Goal: Task Accomplishment & Management: Manage account settings

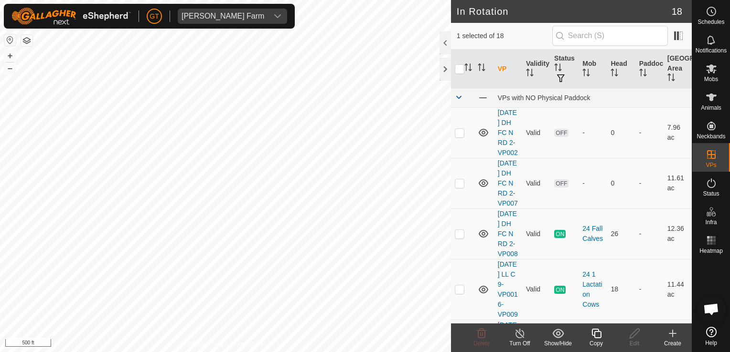
checkbox input "false"
click at [482, 337] on icon at bounding box center [481, 333] width 11 height 11
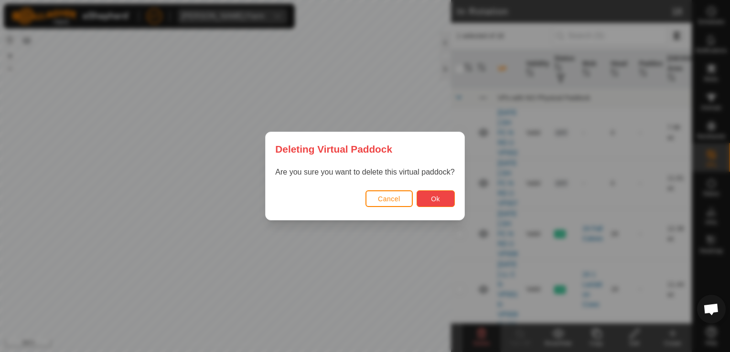
click at [436, 203] on button "Ok" at bounding box center [435, 199] width 38 height 17
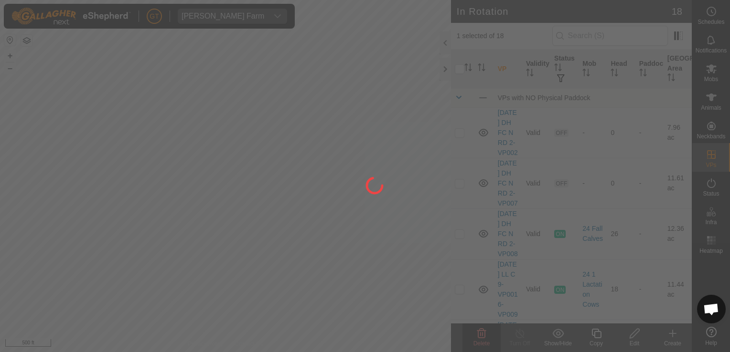
checkbox input "false"
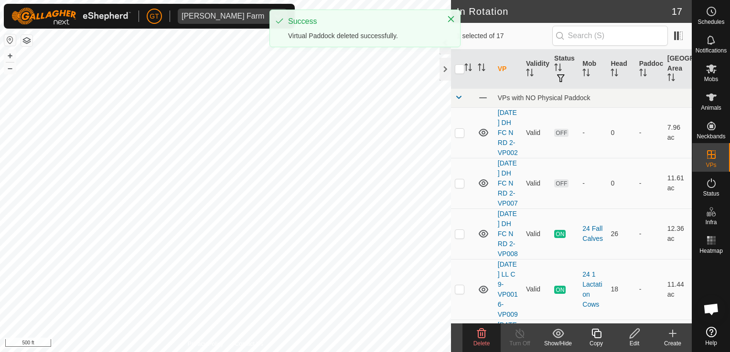
click at [477, 333] on icon at bounding box center [481, 334] width 9 height 10
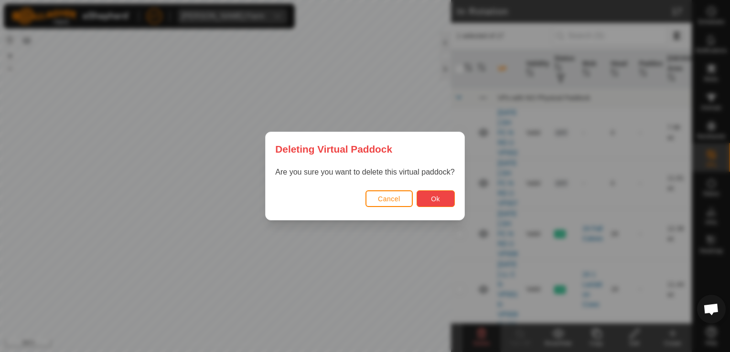
click at [426, 194] on button "Ok" at bounding box center [435, 199] width 38 height 17
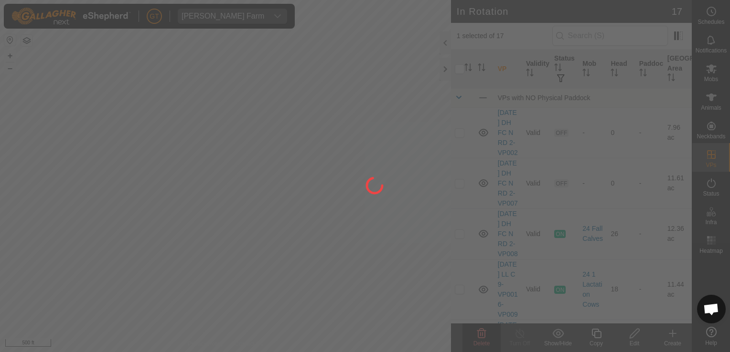
checkbox input "false"
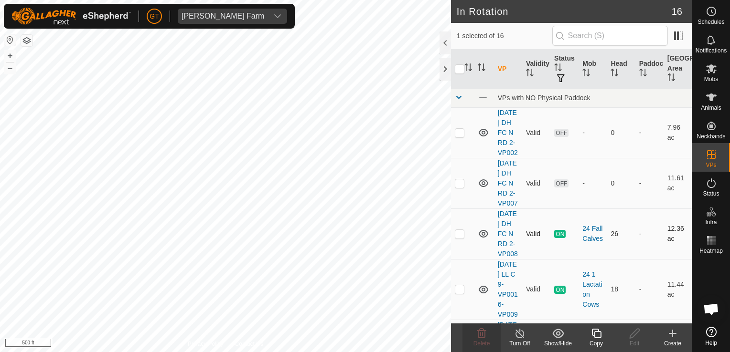
checkbox input "false"
checkbox input "true"
click at [490, 334] on delete-svg-icon at bounding box center [481, 333] width 38 height 11
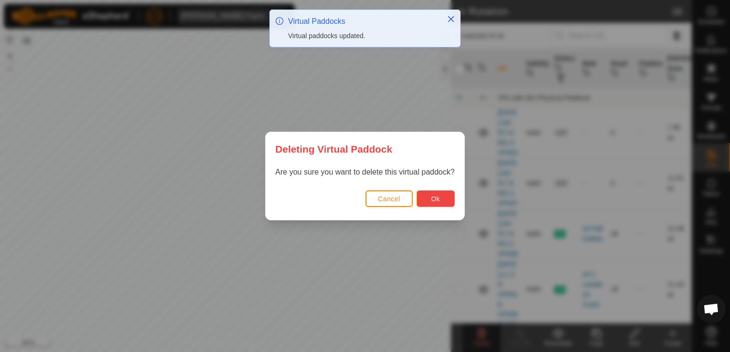
click at [440, 198] on button "Ok" at bounding box center [435, 199] width 38 height 17
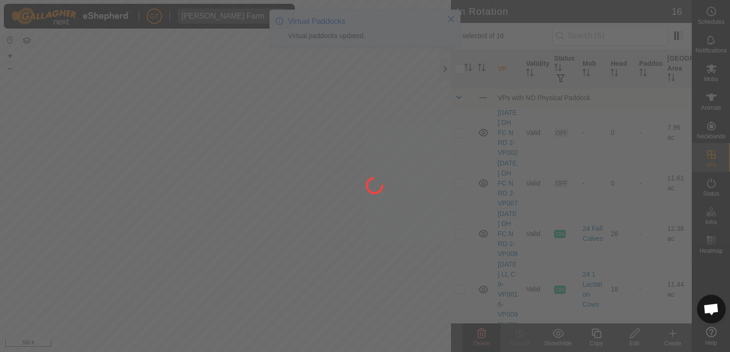
checkbox input "false"
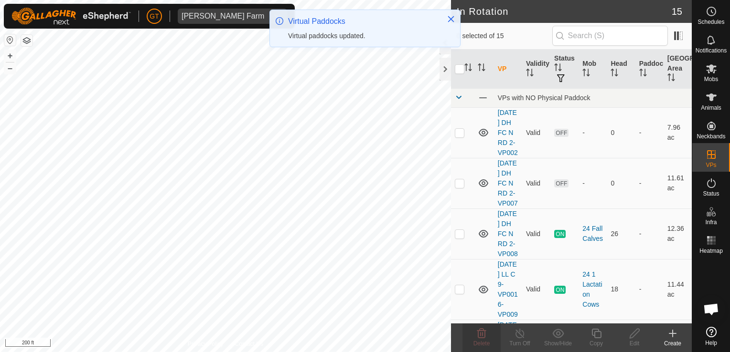
checkbox input "true"
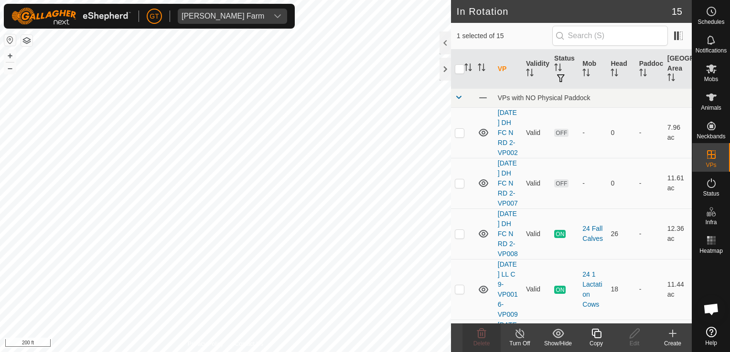
click at [594, 334] on icon at bounding box center [596, 333] width 12 height 11
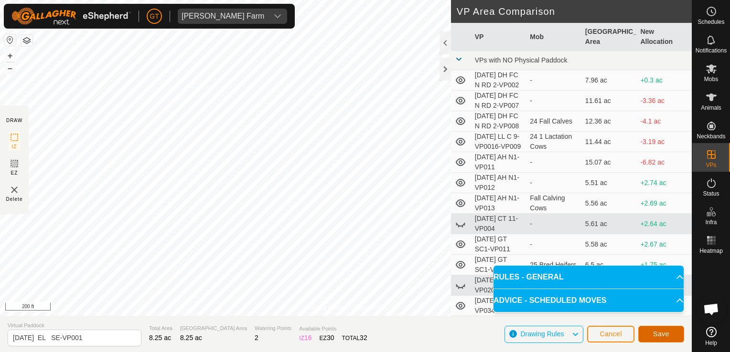
click at [656, 333] on span "Save" at bounding box center [661, 334] width 16 height 8
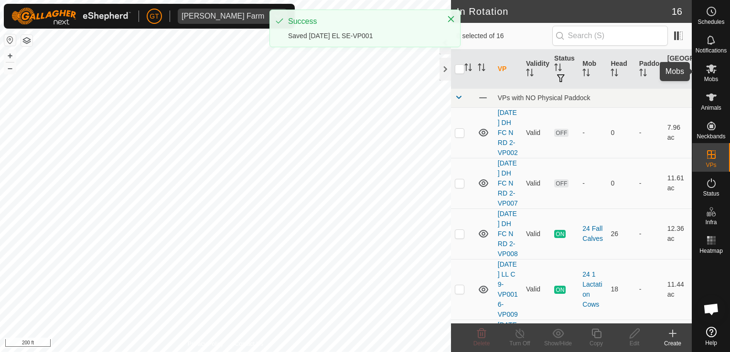
click at [710, 64] on icon at bounding box center [710, 68] width 11 height 11
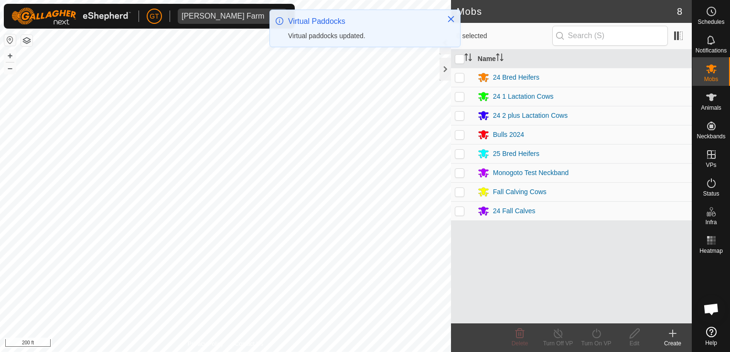
click at [456, 79] on p-checkbox at bounding box center [460, 78] width 10 height 8
checkbox input "true"
click at [594, 337] on icon at bounding box center [596, 333] width 12 height 11
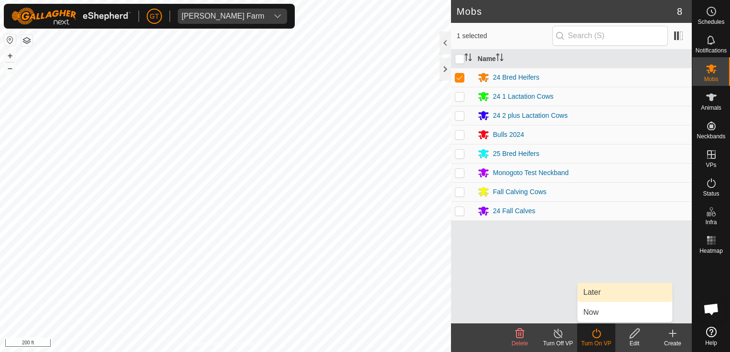
click at [608, 294] on link "Later" at bounding box center [624, 292] width 95 height 19
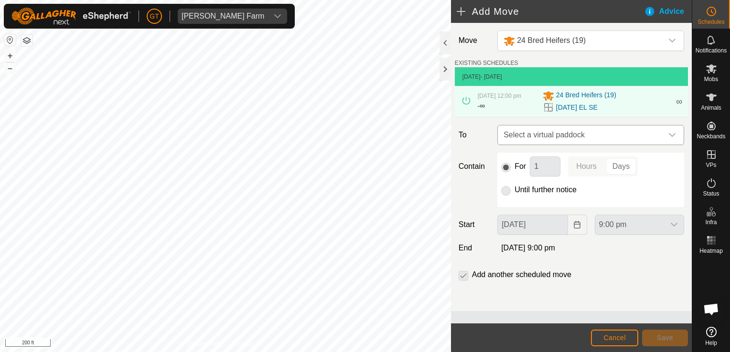
click at [672, 139] on icon "dropdown trigger" at bounding box center [672, 135] width 8 height 8
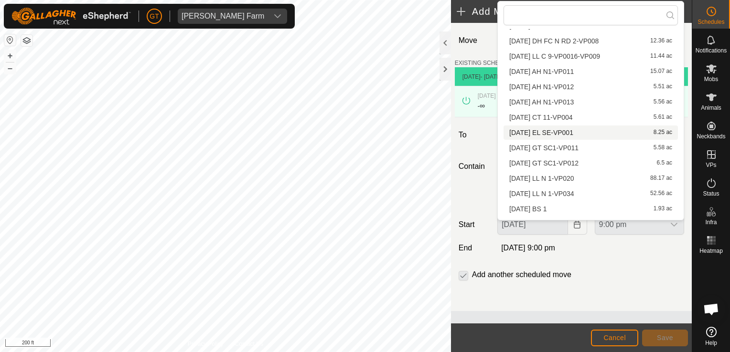
scroll to position [59, 0]
click at [561, 123] on li "[DATE] EL SE-VP001 8.25 ac" at bounding box center [590, 121] width 174 height 14
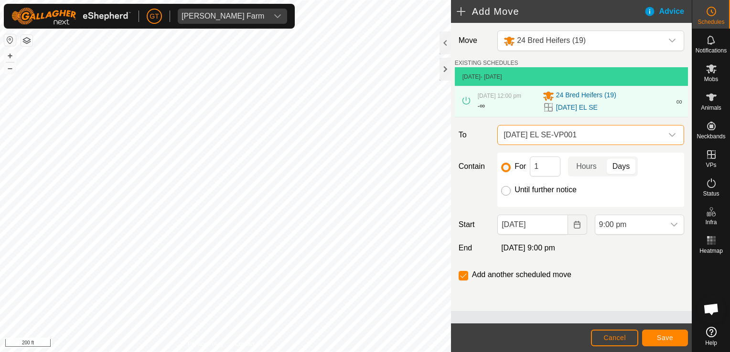
click at [506, 196] on input "Until further notice" at bounding box center [506, 191] width 10 height 10
radio input "true"
checkbox input "false"
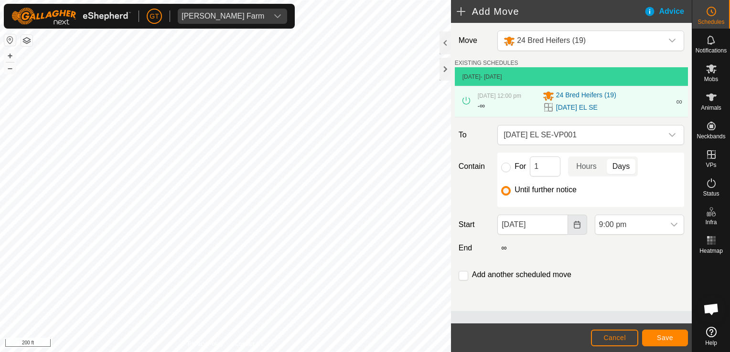
click at [583, 230] on button "Choose Date" at bounding box center [577, 225] width 19 height 20
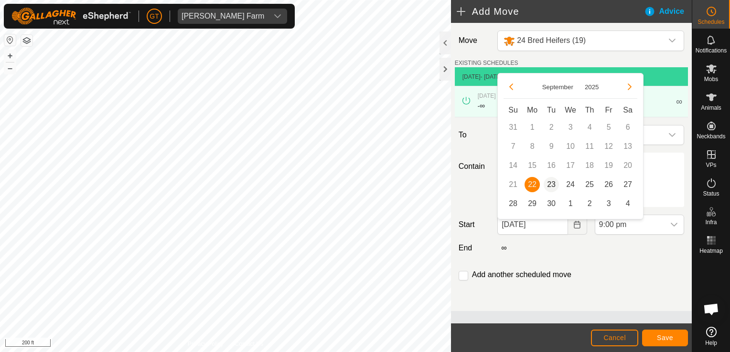
click at [551, 186] on span "23" at bounding box center [550, 184] width 15 height 15
type input "[DATE]"
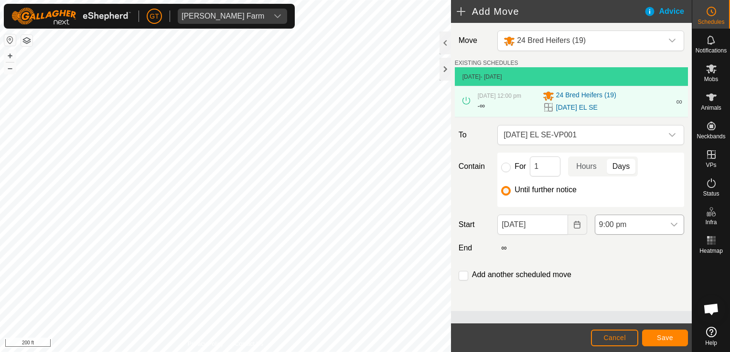
click at [676, 227] on icon "dropdown trigger" at bounding box center [673, 225] width 7 height 4
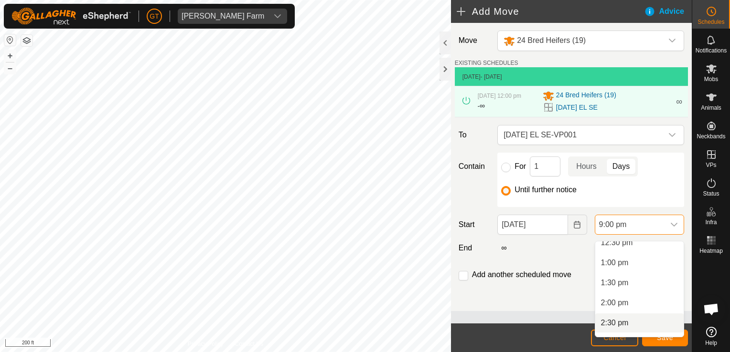
scroll to position [428, 0]
click at [620, 299] on li "12:00 pm" at bounding box center [639, 304] width 88 height 19
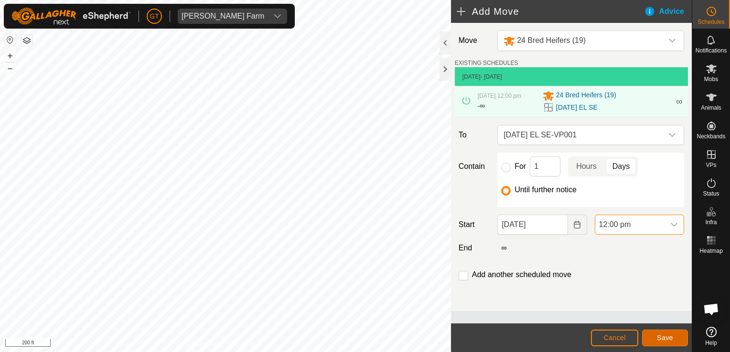
click at [670, 333] on button "Save" at bounding box center [665, 338] width 46 height 17
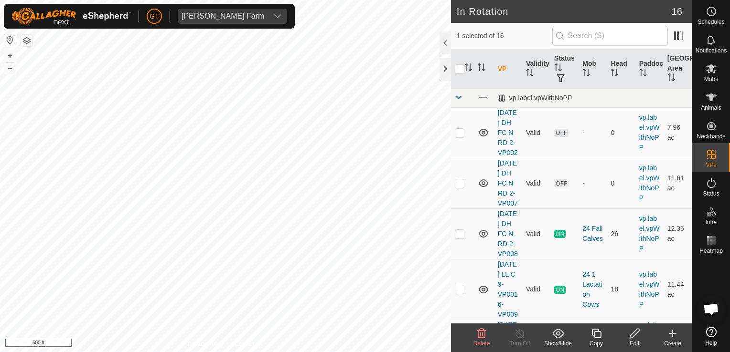
click at [480, 333] on icon at bounding box center [481, 334] width 9 height 10
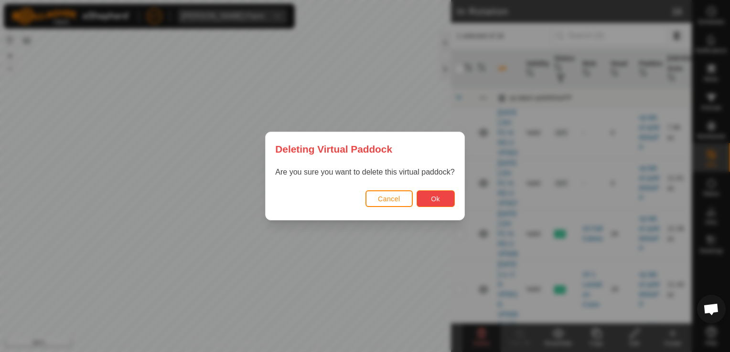
click at [429, 192] on button "Ok" at bounding box center [435, 199] width 38 height 17
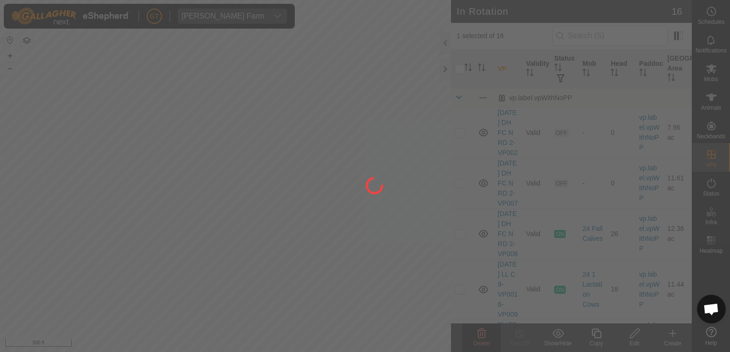
checkbox input "false"
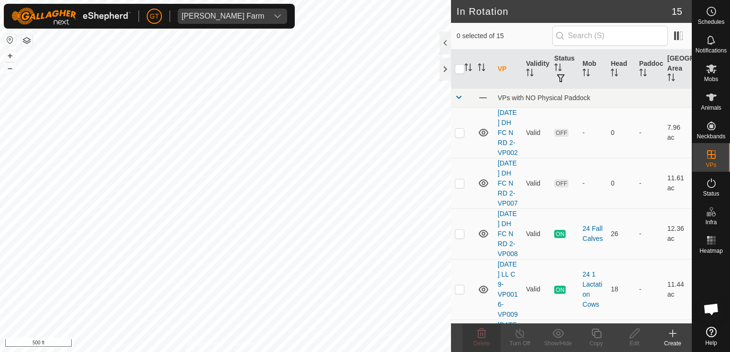
click at [423, 352] on html "[PERSON_NAME] Farm Schedules Notifications Mobs Animals Neckbands VPs Status In…" at bounding box center [365, 176] width 730 height 352
click at [401, 352] on html "[PERSON_NAME] Farm Schedules Notifications Mobs Animals Neckbands VPs Status In…" at bounding box center [365, 176] width 730 height 352
checkbox input "true"
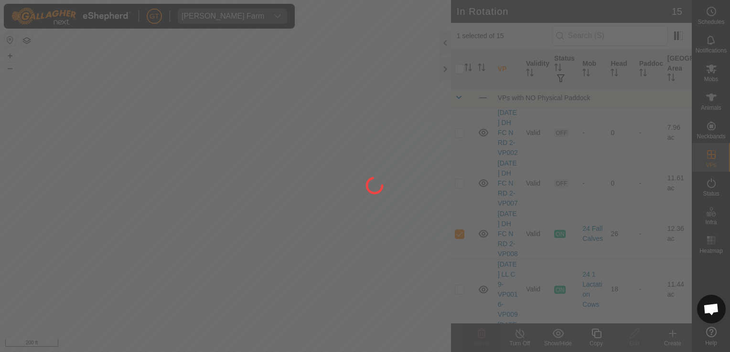
click at [598, 335] on div at bounding box center [365, 176] width 730 height 352
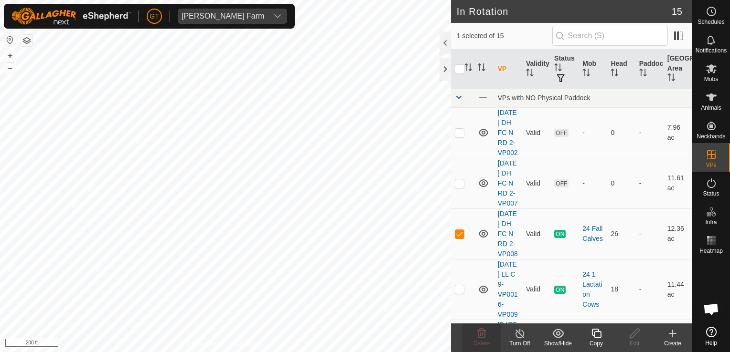
click at [595, 337] on icon at bounding box center [596, 333] width 12 height 11
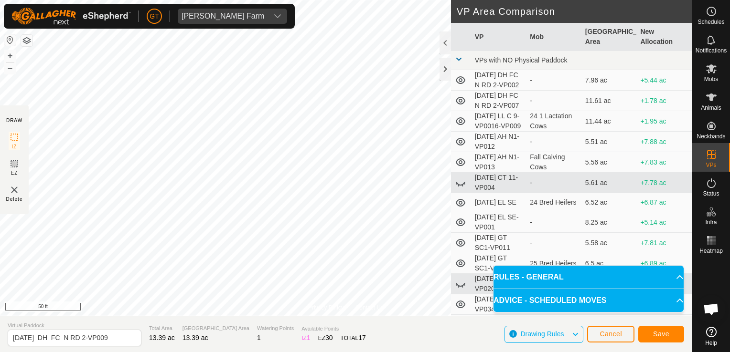
click at [467, 284] on div "Privacy Policy Contact Us Type: Inclusion Zone undefined Animal + – ⇧ i 50 ft D…" at bounding box center [345, 176] width 691 height 352
click at [571, 286] on body "[PERSON_NAME] Farm Schedules Notifications Mobs Animals Neckbands VPs Status In…" at bounding box center [365, 176] width 730 height 352
click at [18, 198] on div "Privacy Policy Contact Us Type: Inclusion Zone undefined Animal + – ⇧ i 50 ft D…" at bounding box center [345, 176] width 691 height 352
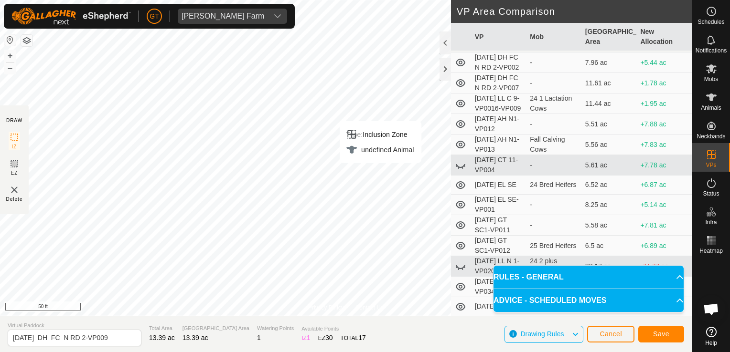
scroll to position [48, 0]
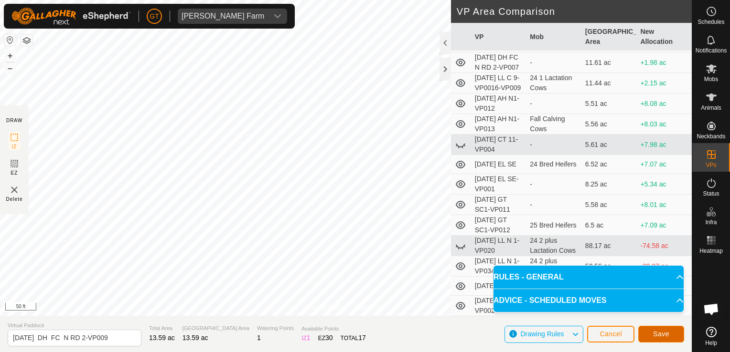
click at [656, 335] on span "Save" at bounding box center [661, 334] width 16 height 8
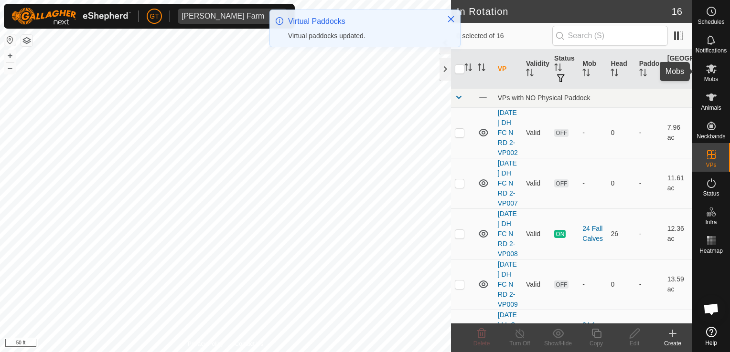
click at [708, 64] on icon at bounding box center [710, 68] width 11 height 11
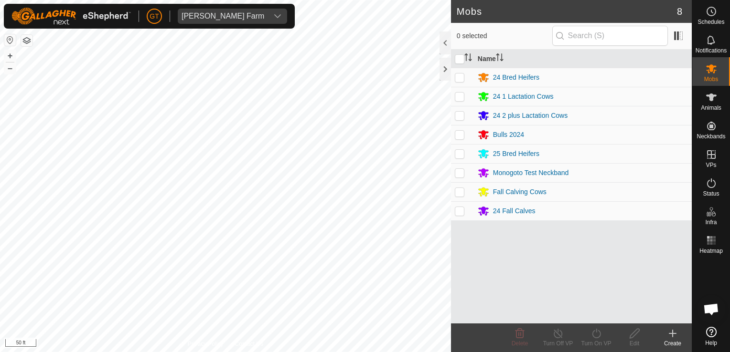
click at [462, 212] on p-checkbox at bounding box center [460, 211] width 10 height 8
checkbox input "true"
click at [593, 334] on icon at bounding box center [596, 333] width 12 height 11
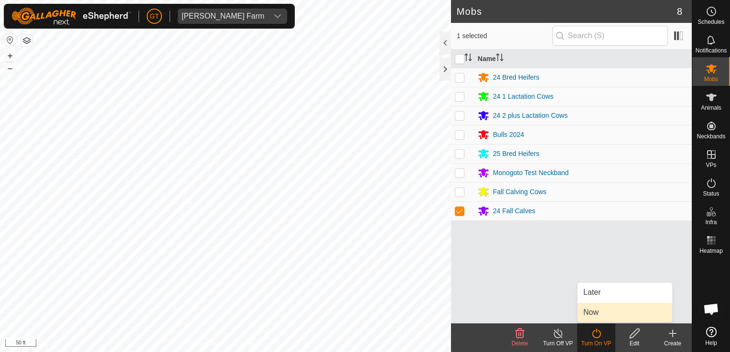
click at [591, 319] on link "Now" at bounding box center [624, 312] width 95 height 19
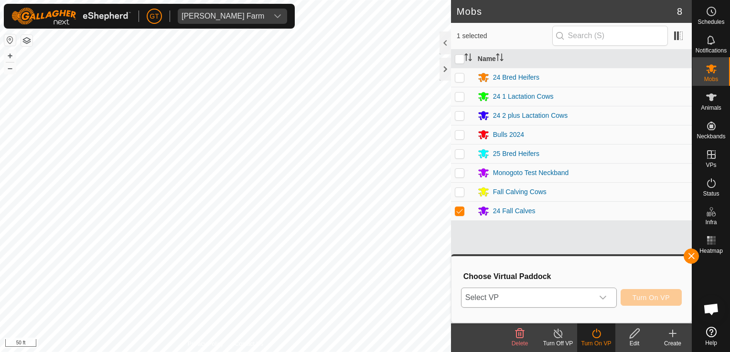
click at [611, 299] on div "dropdown trigger" at bounding box center [602, 297] width 19 height 19
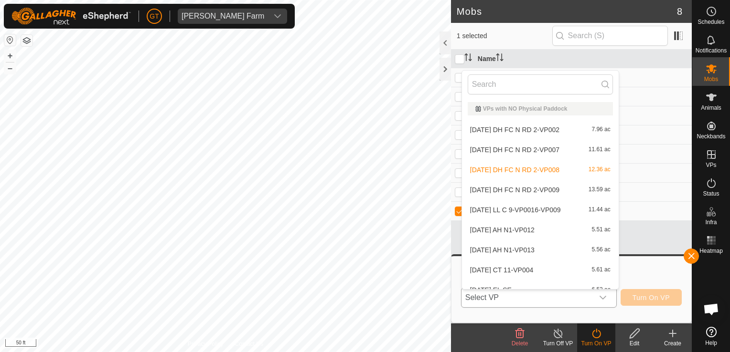
click at [519, 190] on li "[DATE] DH FC N RD 2-VP009 13.59 ac" at bounding box center [540, 189] width 157 height 19
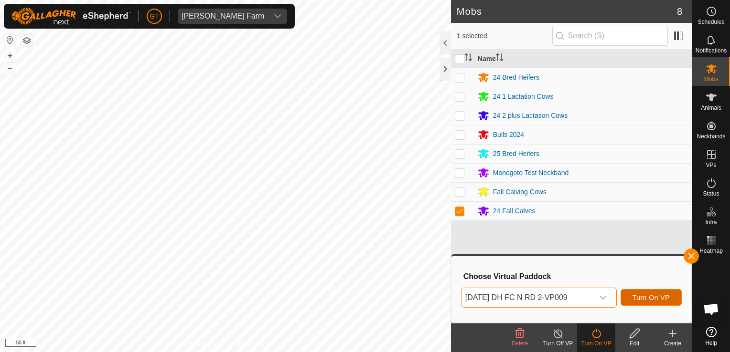
click at [650, 299] on span "Turn On VP" at bounding box center [650, 298] width 37 height 8
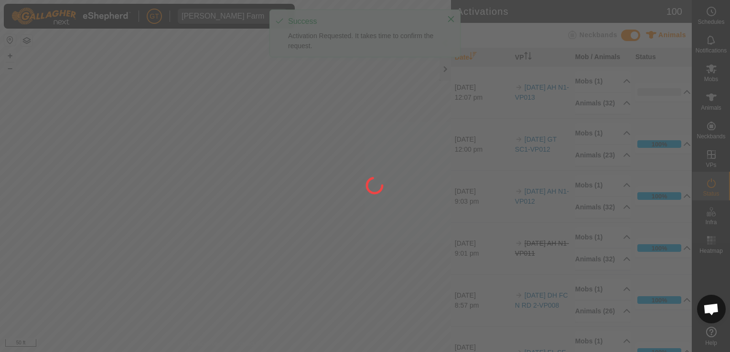
click at [397, 257] on div at bounding box center [365, 176] width 730 height 352
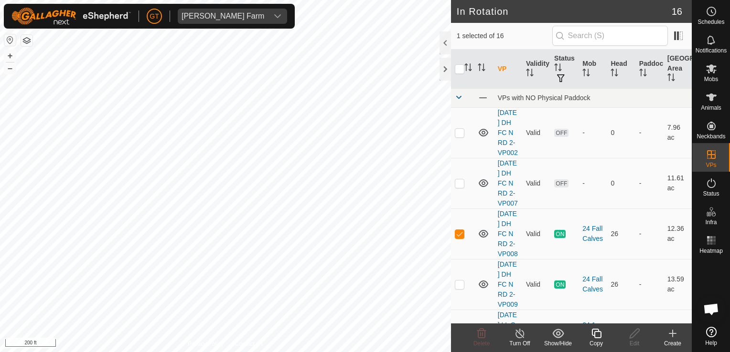
checkbox input "false"
checkbox input "true"
checkbox input "false"
click at [482, 330] on icon at bounding box center [481, 334] width 9 height 10
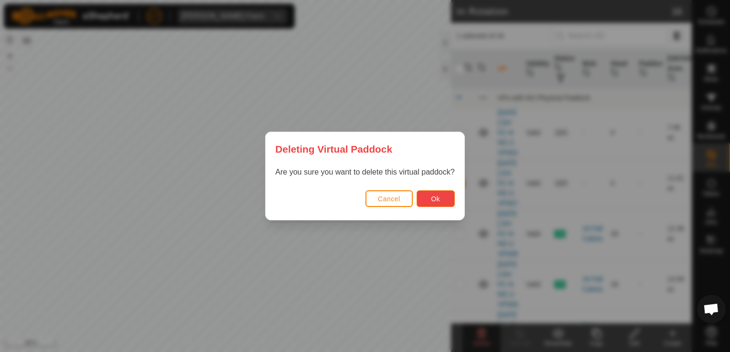
click at [443, 195] on button "Ok" at bounding box center [435, 199] width 38 height 17
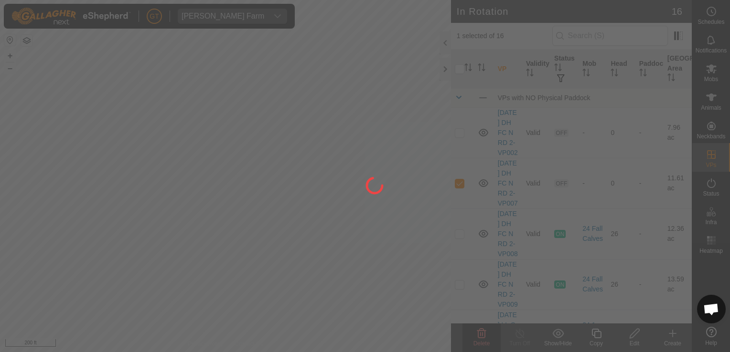
checkbox input "false"
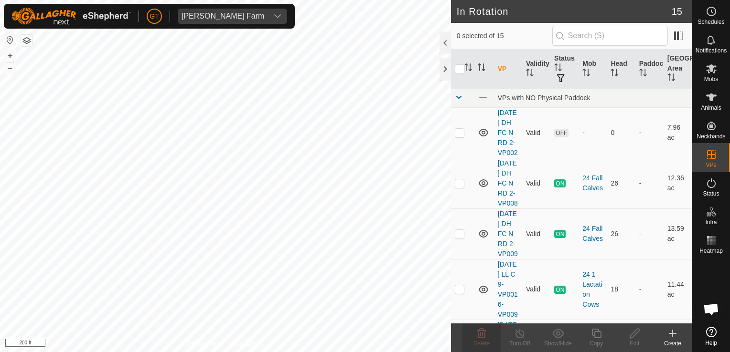
checkbox input "true"
click at [593, 332] on icon at bounding box center [596, 333] width 12 height 11
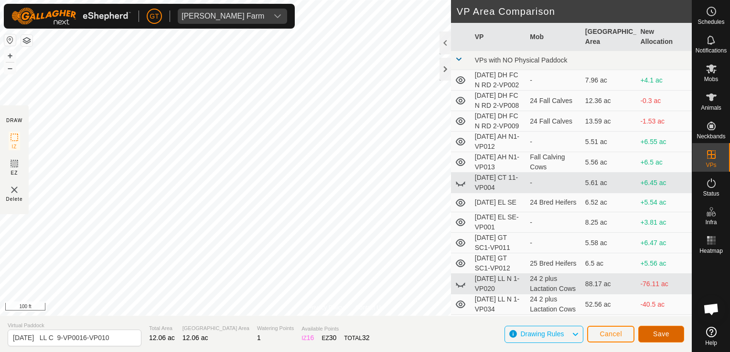
click at [655, 329] on button "Save" at bounding box center [661, 334] width 46 height 17
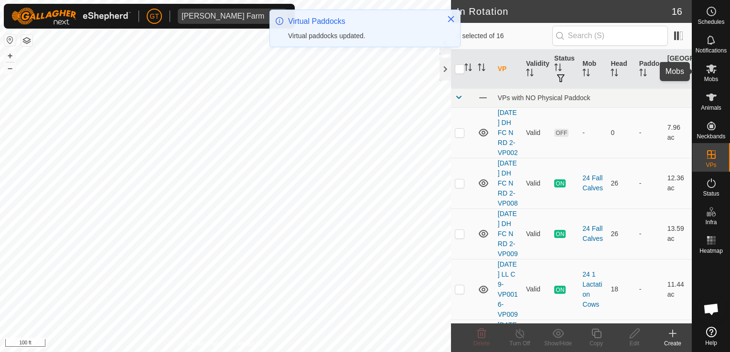
click at [710, 72] on icon at bounding box center [710, 68] width 11 height 11
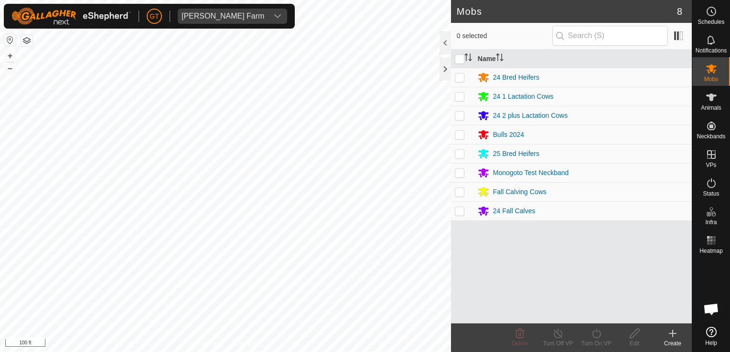
click at [461, 97] on p-checkbox at bounding box center [460, 97] width 10 height 8
checkbox input "true"
click at [594, 333] on icon at bounding box center [596, 333] width 12 height 11
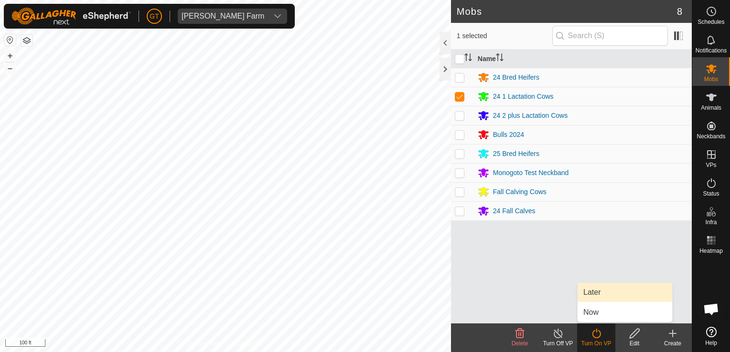
click at [605, 293] on link "Later" at bounding box center [624, 292] width 95 height 19
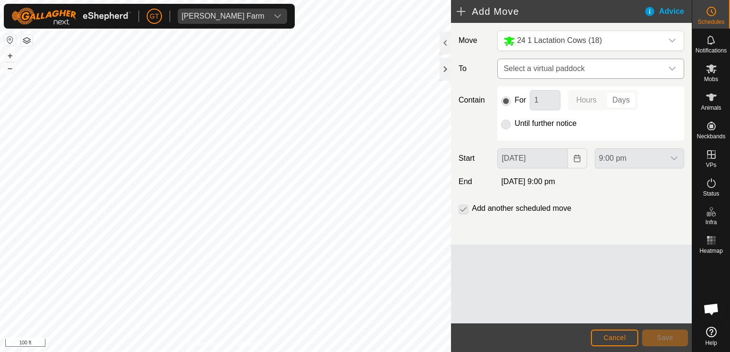
click at [675, 68] on icon "dropdown trigger" at bounding box center [672, 69] width 8 height 8
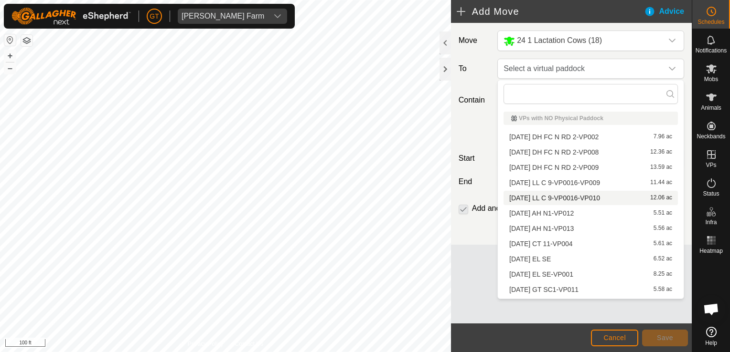
click at [617, 201] on li "[DATE] LL C 9-VP0016-VP010 12.06 ac" at bounding box center [590, 198] width 174 height 14
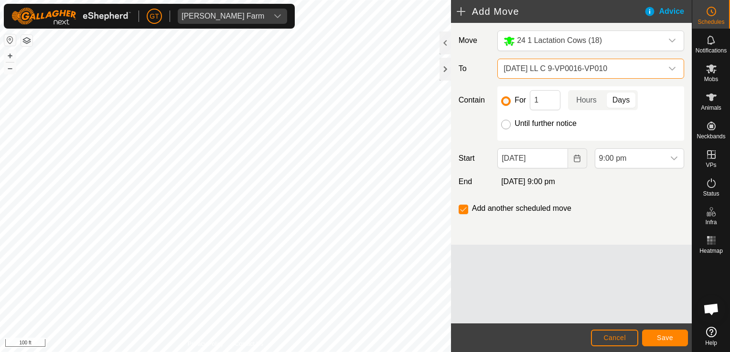
click at [506, 121] on input "Until further notice" at bounding box center [506, 125] width 10 height 10
radio input "true"
checkbox input "false"
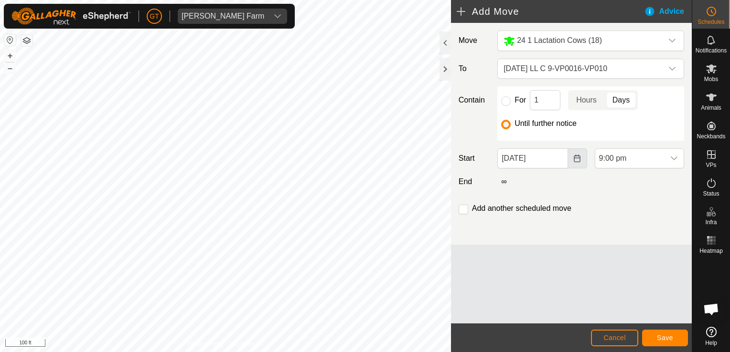
click at [575, 158] on icon "Choose Date" at bounding box center [577, 159] width 8 height 8
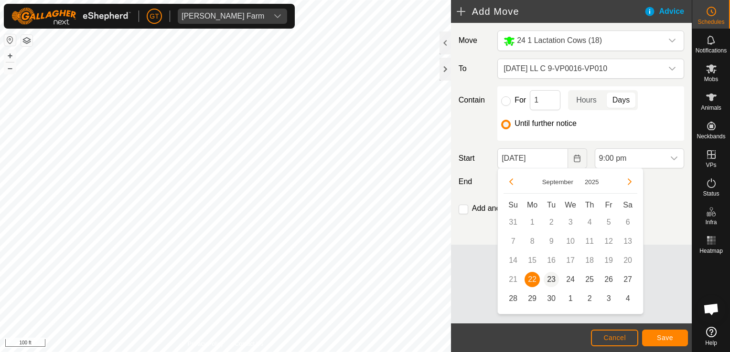
click at [548, 276] on span "23" at bounding box center [550, 279] width 15 height 15
type input "[DATE]"
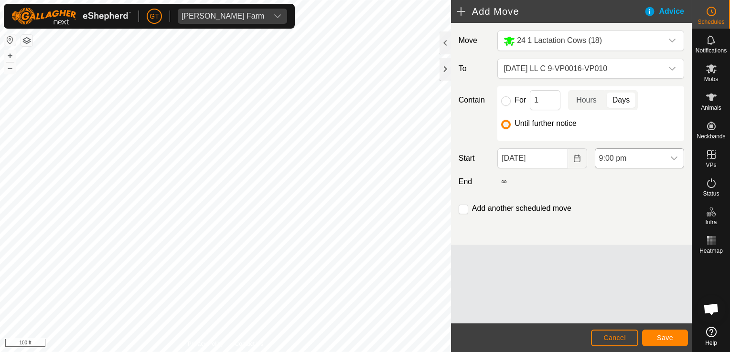
click at [677, 160] on icon "dropdown trigger" at bounding box center [674, 159] width 8 height 8
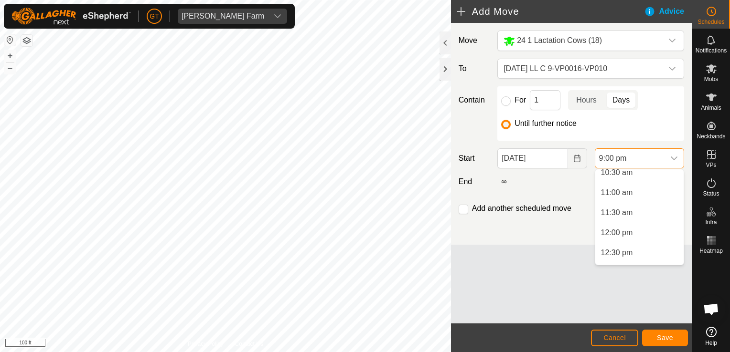
scroll to position [428, 0]
click at [618, 233] on li "12:00 pm" at bounding box center [639, 232] width 88 height 19
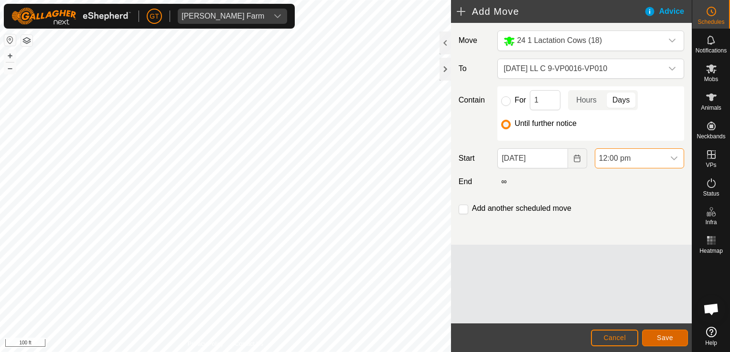
click at [669, 339] on span "Save" at bounding box center [665, 338] width 16 height 8
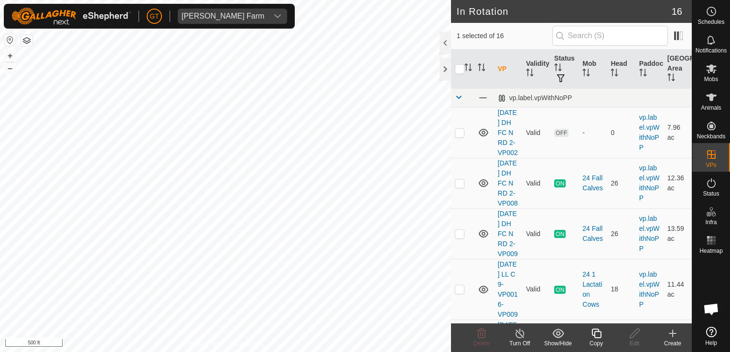
click at [598, 330] on icon at bounding box center [596, 333] width 12 height 11
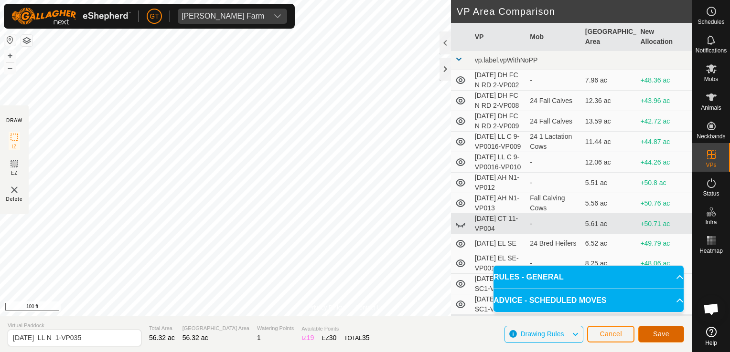
click at [664, 333] on span "Save" at bounding box center [661, 334] width 16 height 8
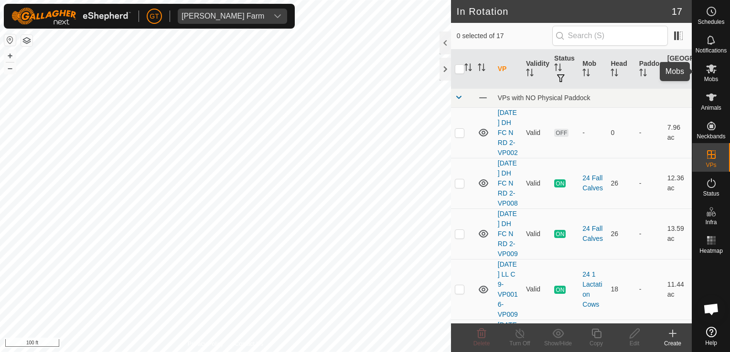
click at [712, 72] on icon at bounding box center [711, 68] width 11 height 9
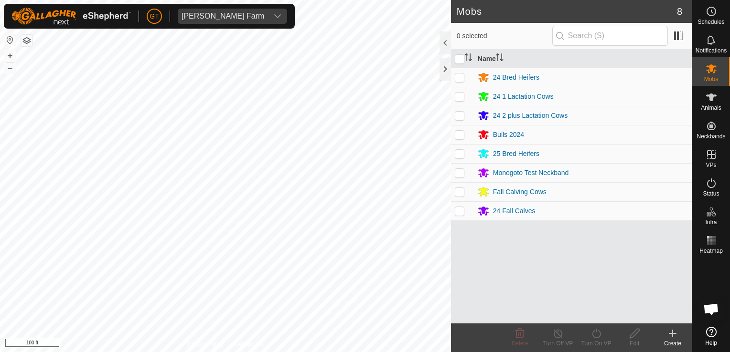
click at [464, 116] on p-checkbox at bounding box center [460, 116] width 10 height 8
checkbox input "true"
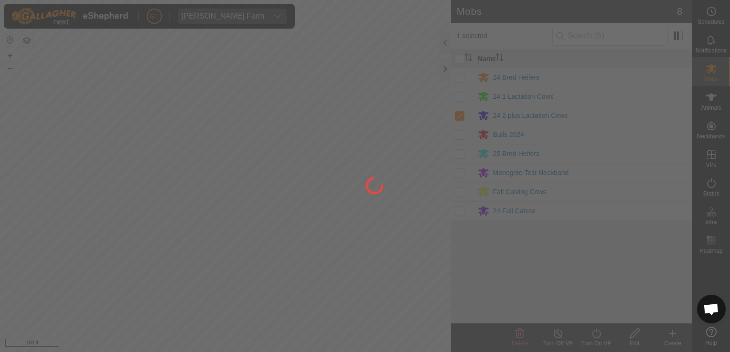
click at [593, 332] on div at bounding box center [365, 176] width 730 height 352
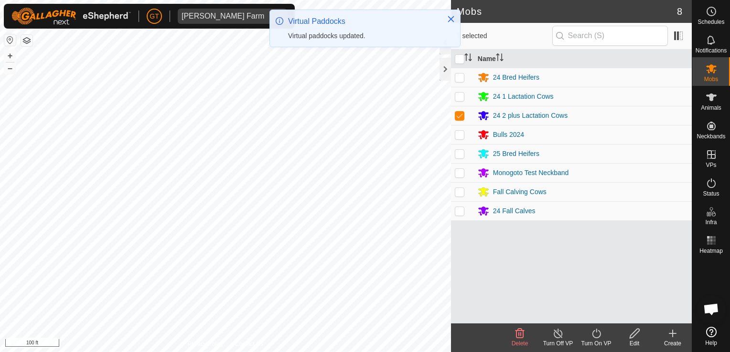
click at [593, 332] on icon at bounding box center [596, 334] width 9 height 10
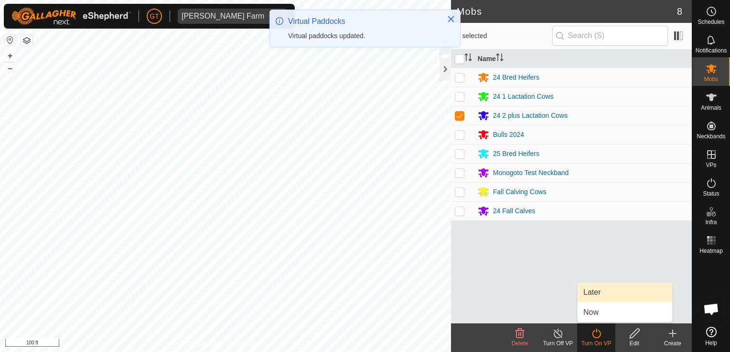
click at [602, 286] on link "Later" at bounding box center [624, 292] width 95 height 19
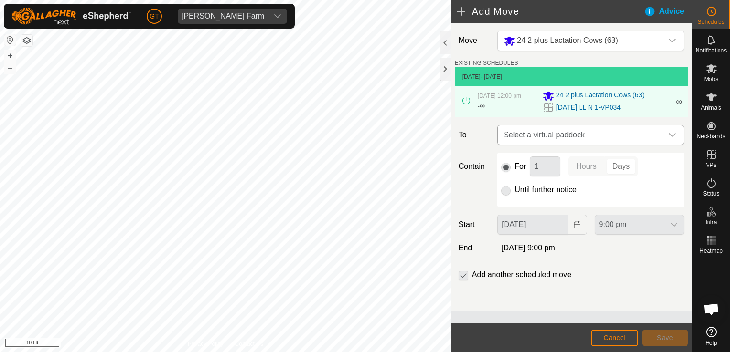
click at [673, 137] on icon "dropdown trigger" at bounding box center [671, 135] width 7 height 4
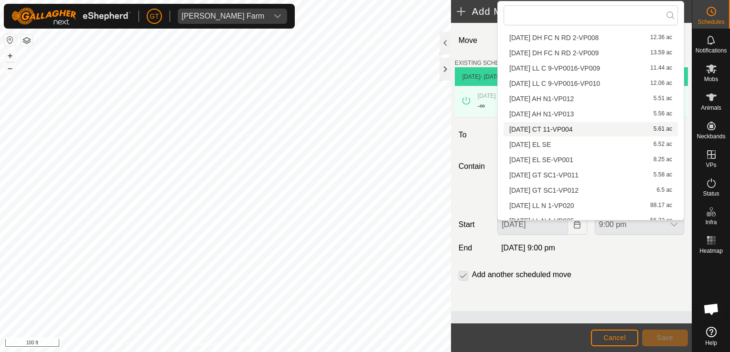
scroll to position [74, 0]
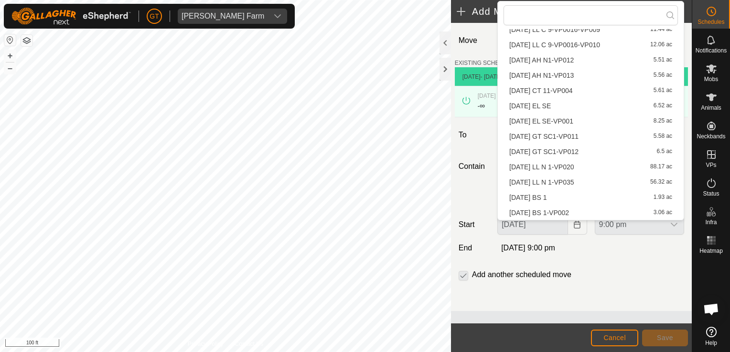
click at [587, 184] on li "[DATE] LL N 1-VP035 56.32 ac" at bounding box center [590, 182] width 174 height 14
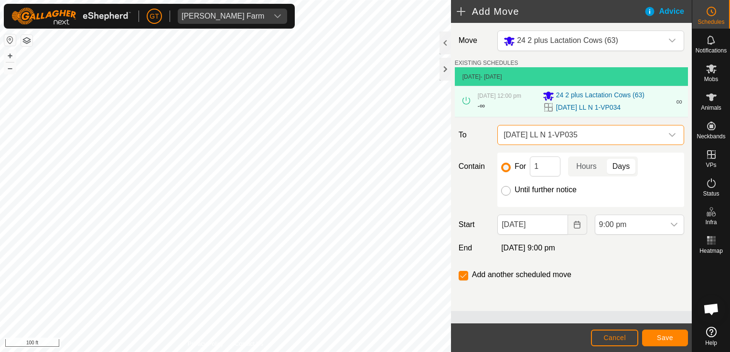
click at [509, 195] on input "Until further notice" at bounding box center [506, 191] width 10 height 10
radio input "true"
checkbox input "false"
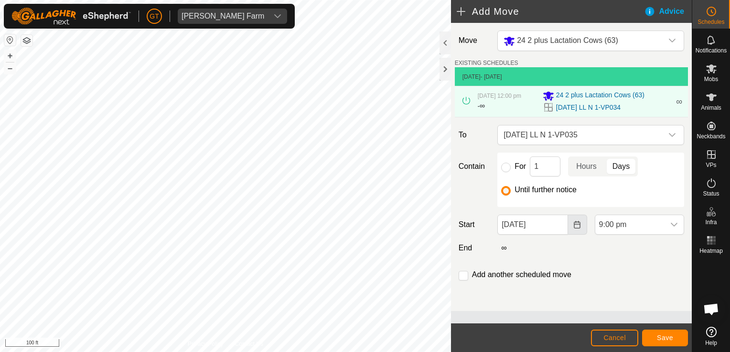
click at [576, 229] on icon "Choose Date" at bounding box center [577, 225] width 8 height 8
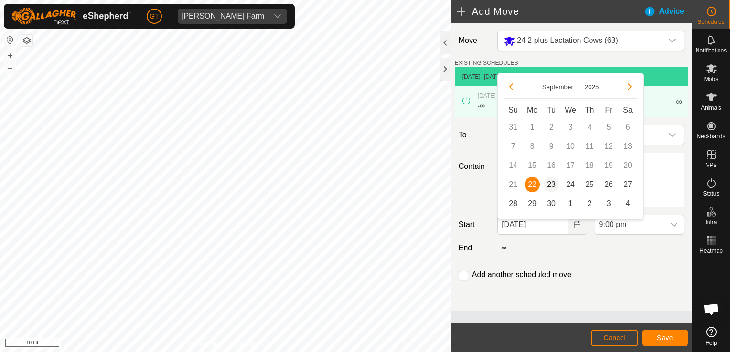
click at [551, 185] on span "23" at bounding box center [550, 184] width 15 height 15
type input "[DATE]"
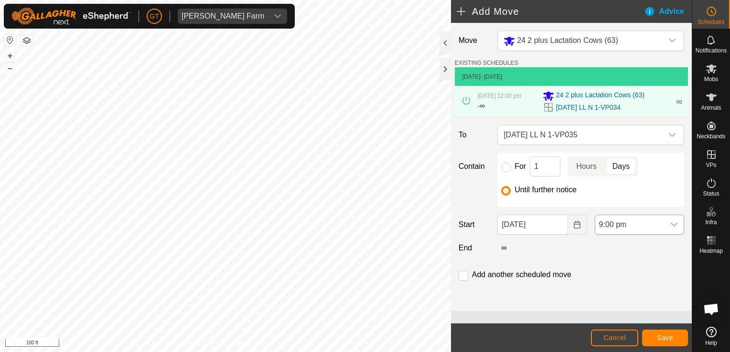
click at [673, 227] on icon "dropdown trigger" at bounding box center [673, 225] width 7 height 4
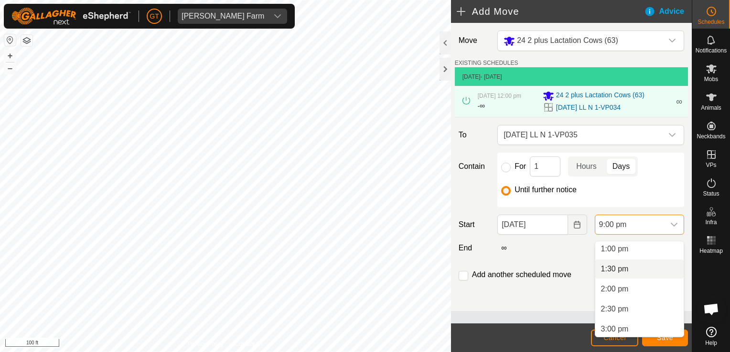
scroll to position [476, 0]
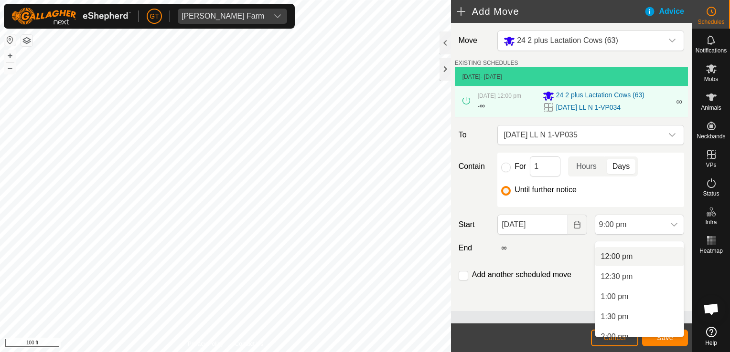
click at [652, 257] on li "12:00 pm" at bounding box center [639, 256] width 88 height 19
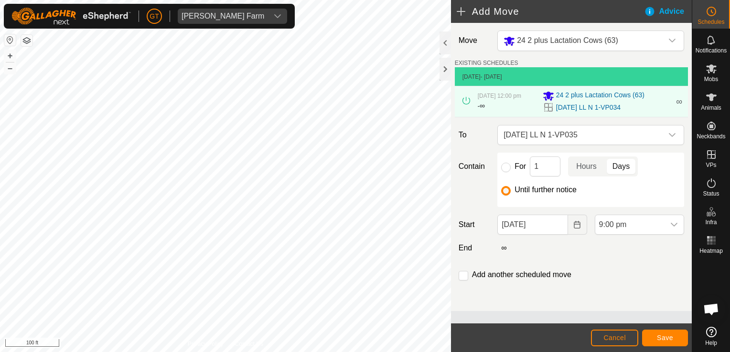
scroll to position [766, 0]
click at [647, 335] on button "Save" at bounding box center [665, 338] width 46 height 17
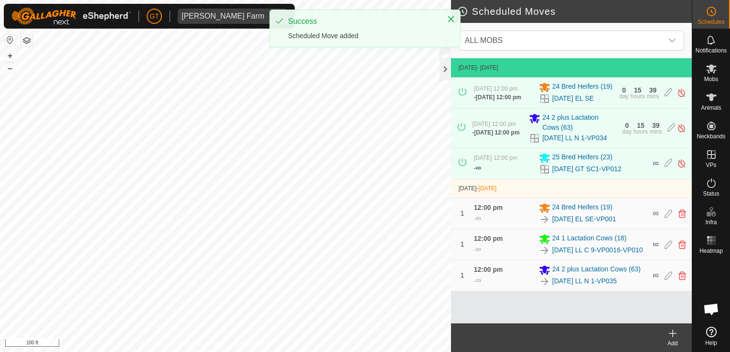
scroll to position [10, 0]
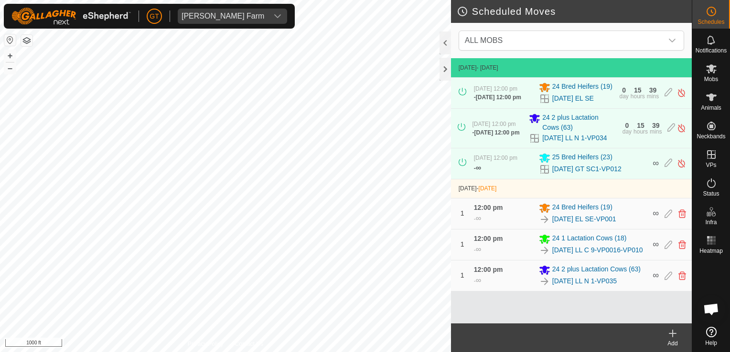
click at [466, 278] on div "Scheduled Moves ALL MOBS [DATE] - [DATE] [DATE] 12:00 pm - [DATE] 12:00 pm 24 B…" at bounding box center [345, 176] width 691 height 352
click at [395, 352] on html "[PERSON_NAME] Farm Schedules Notifications Mobs Animals Neckbands VPs Status In…" at bounding box center [365, 176] width 730 height 352
click at [375, 352] on html "[PERSON_NAME] Farm Schedules Notifications Mobs Animals Neckbands VPs Status In…" at bounding box center [365, 176] width 730 height 352
click at [223, 352] on html "[PERSON_NAME] Farm Schedules Notifications Mobs Animals Neckbands VPs Status In…" at bounding box center [365, 176] width 730 height 352
click at [368, 352] on html "[PERSON_NAME] Farm Schedules Notifications Mobs Animals Neckbands VPs Status In…" at bounding box center [365, 176] width 730 height 352
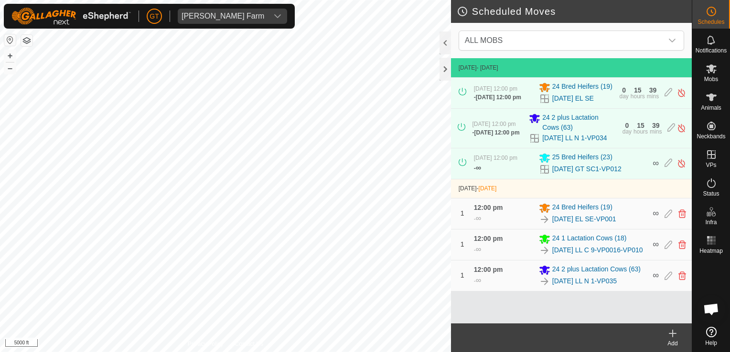
click at [197, 5] on div "[PERSON_NAME] Farm Schedules Notifications Mobs Animals Neckbands VPs Status In…" at bounding box center [365, 176] width 730 height 352
click at [274, 14] on icon "dropdown trigger" at bounding box center [278, 16] width 8 height 8
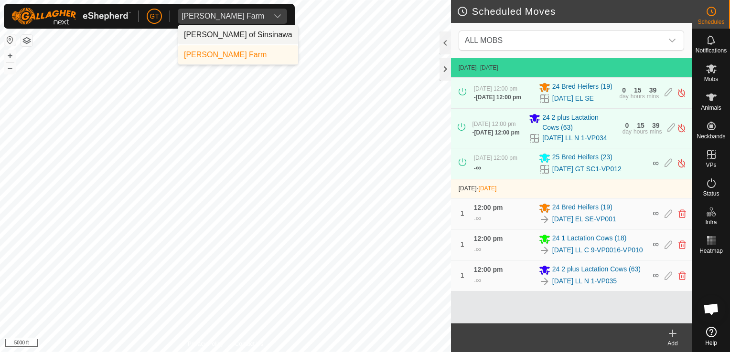
click at [218, 34] on li "[PERSON_NAME] of Sinsinawa" at bounding box center [238, 34] width 120 height 19
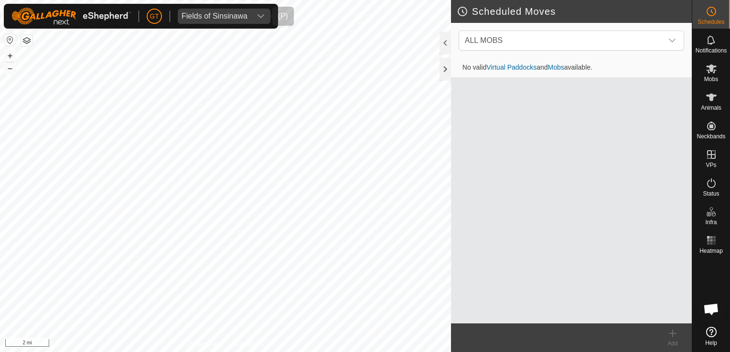
scroll to position [0, 0]
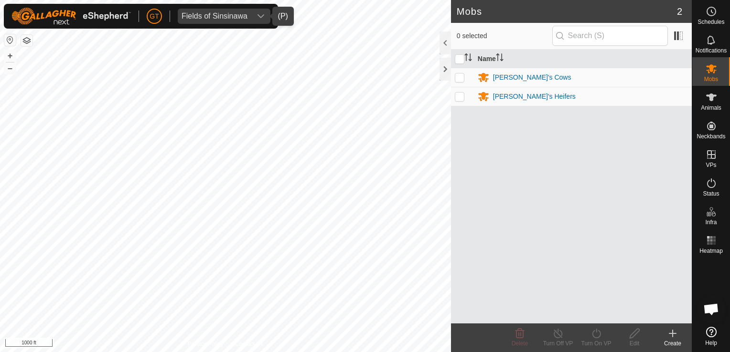
click at [264, 14] on div "dropdown trigger" at bounding box center [260, 16] width 19 height 15
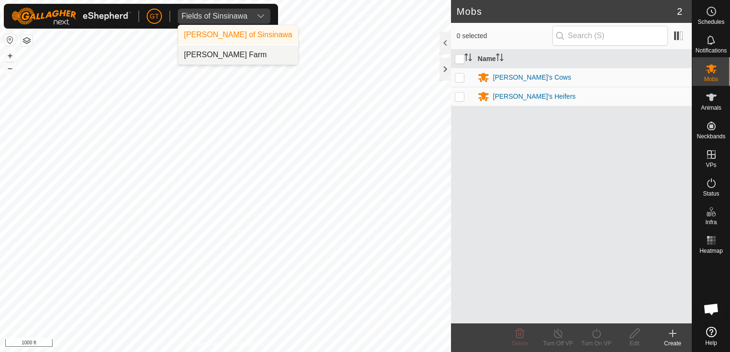
click at [228, 60] on li "[PERSON_NAME] Farm" at bounding box center [238, 54] width 120 height 19
